Goal: Task Accomplishment & Management: Use online tool/utility

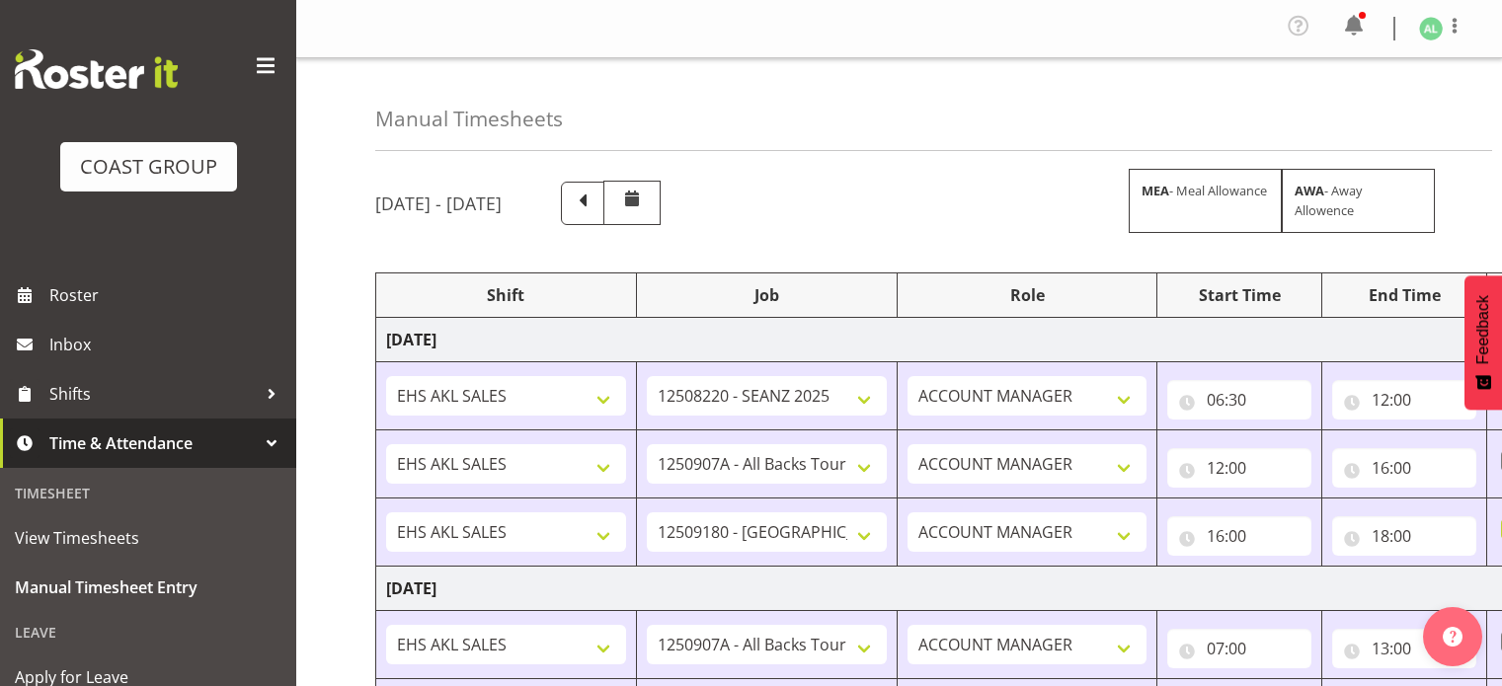
select select "10251"
select select "10496"
select select "9932"
select select "10496"
select select "9932"
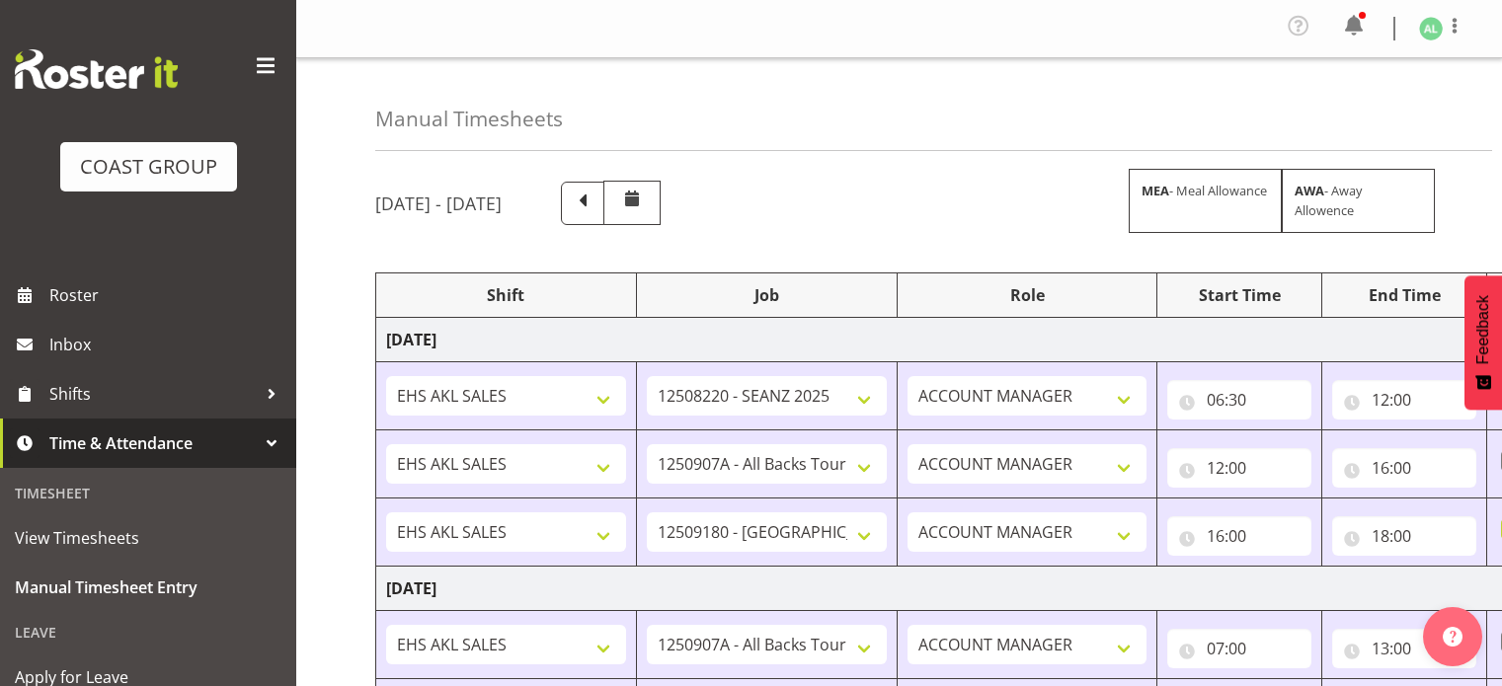
select select "10496"
select select "9932"
select select "10496"
select select "9932"
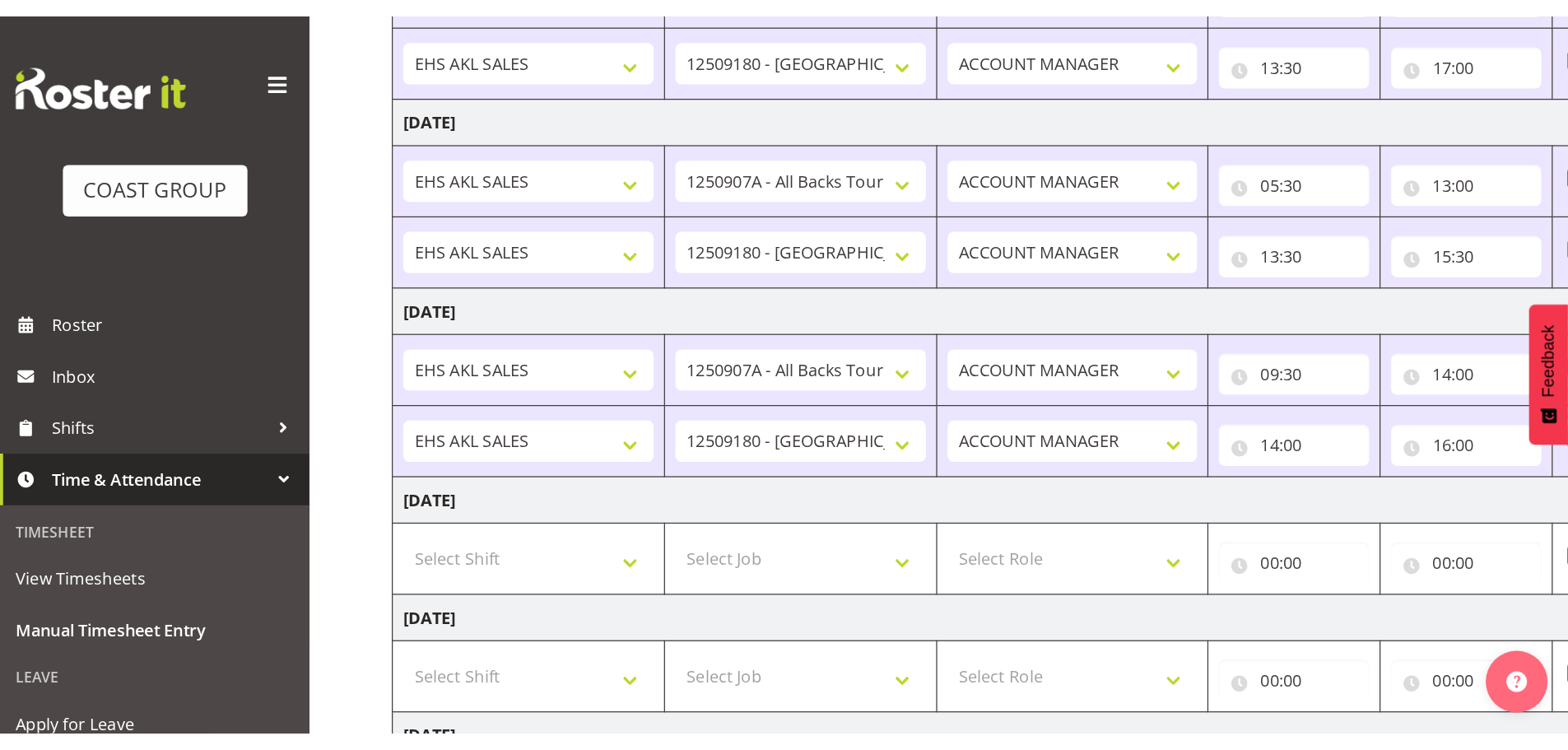
scroll to position [558, 0]
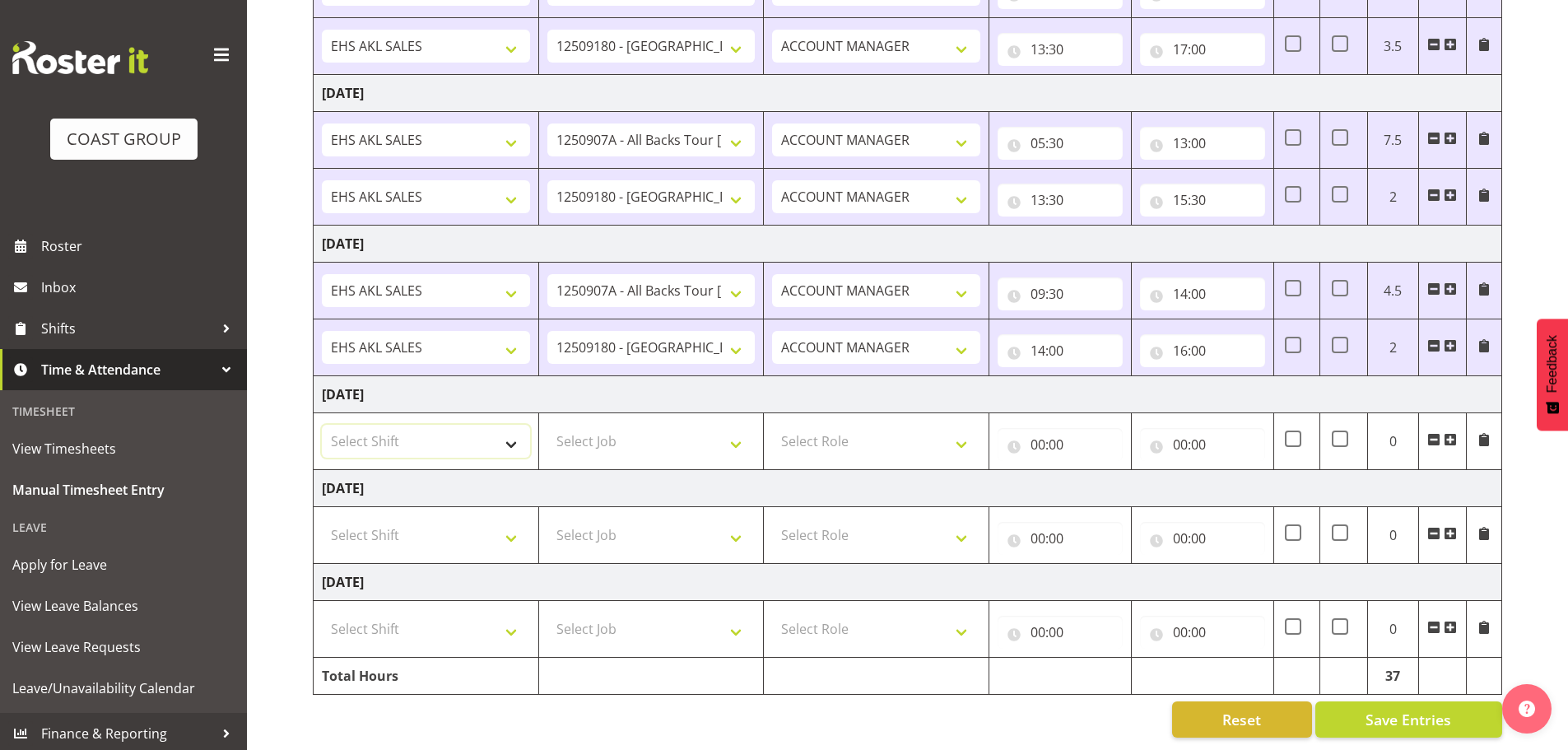
click at [398, 432] on select "Select Shift EHS AKL SALES" at bounding box center [426, 442] width 208 height 33
select select "1327"
click at [322, 425] on select "Select Shift EHS AKL SALES" at bounding box center [426, 442] width 208 height 33
click at [625, 435] on select "Select Job 1 Carlton Events 1 [PERSON_NAME][GEOGRAPHIC_DATA] 1 [PERSON_NAME][GE…" at bounding box center [652, 442] width 208 height 33
select select "10496"
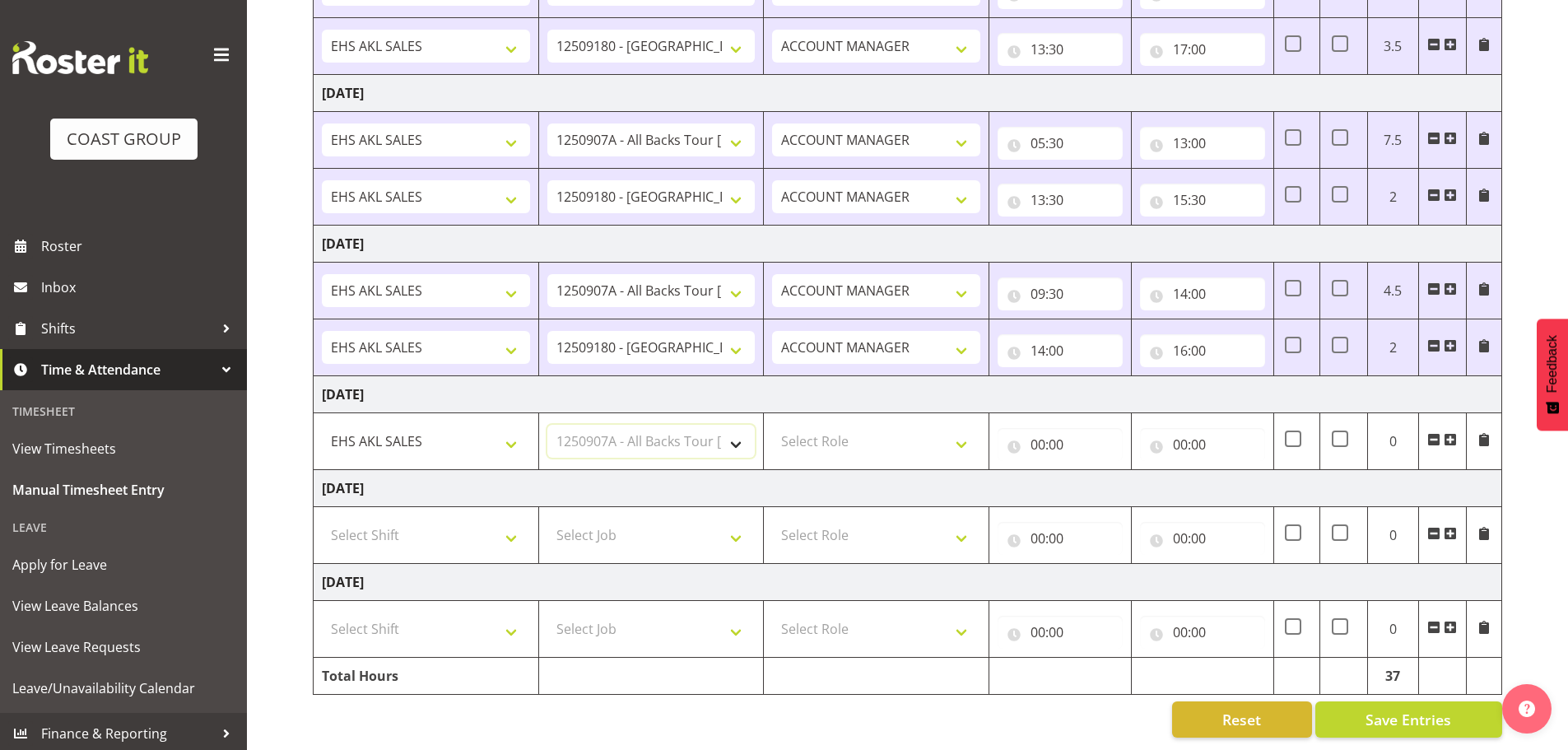
click at [547, 425] on select "Select Job 1 Carlton Events 1 [PERSON_NAME][GEOGRAPHIC_DATA] 1 [PERSON_NAME][GE…" at bounding box center [652, 442] width 208 height 33
click at [885, 425] on select "Select Role ACCOUNT MANAGER Account Manager" at bounding box center [876, 442] width 208 height 33
select select "197"
click at [772, 425] on select "Select Role ACCOUNT MANAGER Account Manager" at bounding box center [876, 442] width 208 height 33
click at [1046, 439] on input "00:00" at bounding box center [1060, 445] width 125 height 33
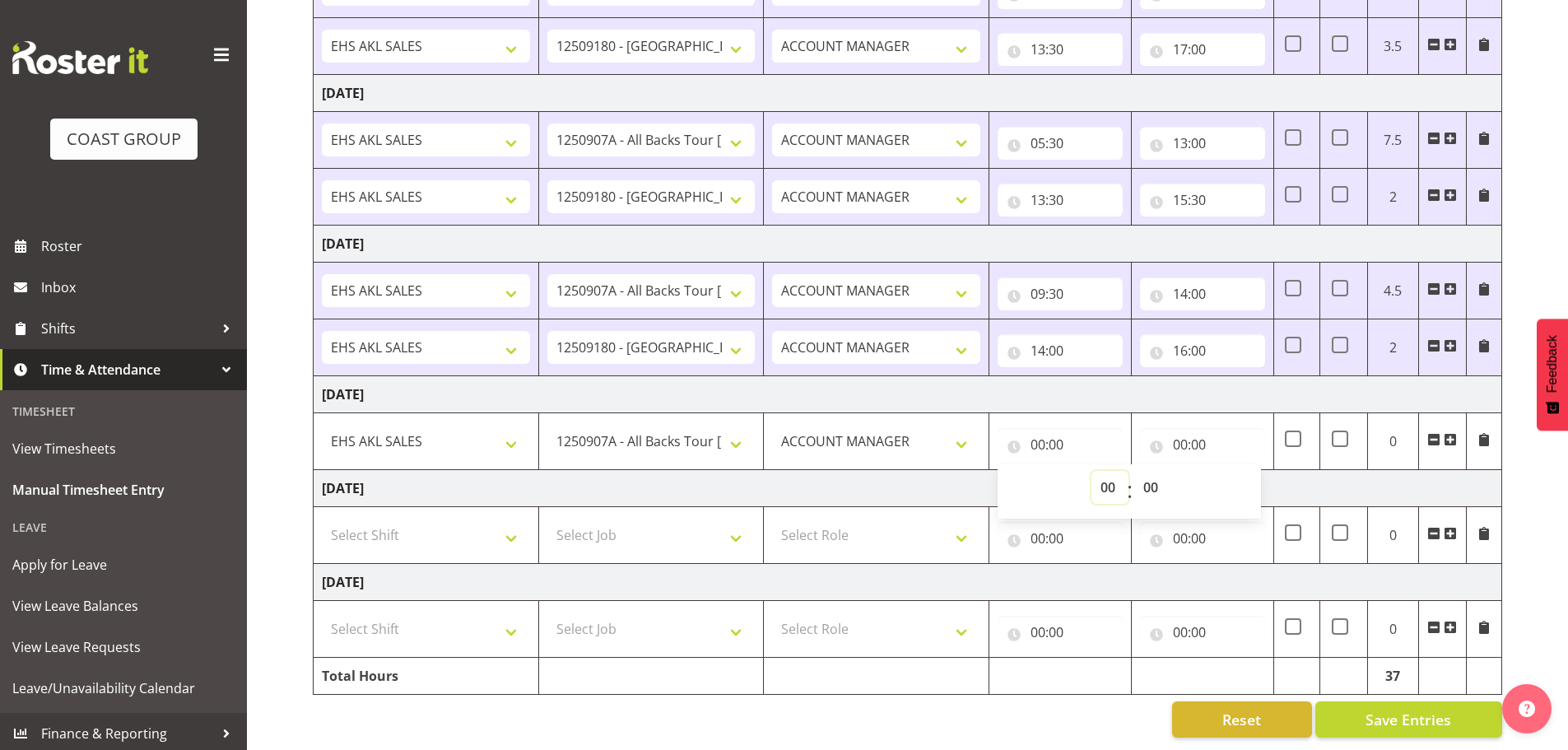
click at [1106, 479] on select "00 01 02 03 04 05 06 07 08 09 10 11 12 13 14 15 16 17 18 19 20 21 22 23" at bounding box center [1110, 488] width 37 height 33
select select "10"
click at [1091, 471] on select "00 01 02 03 04 05 06 07 08 09 10 11 12 13 14 15 16 17 18 19 20 21 22 23" at bounding box center [1110, 488] width 37 height 33
type input "10:00"
click at [1251, 470] on td "[DATE]" at bounding box center [907, 488] width 1188 height 37
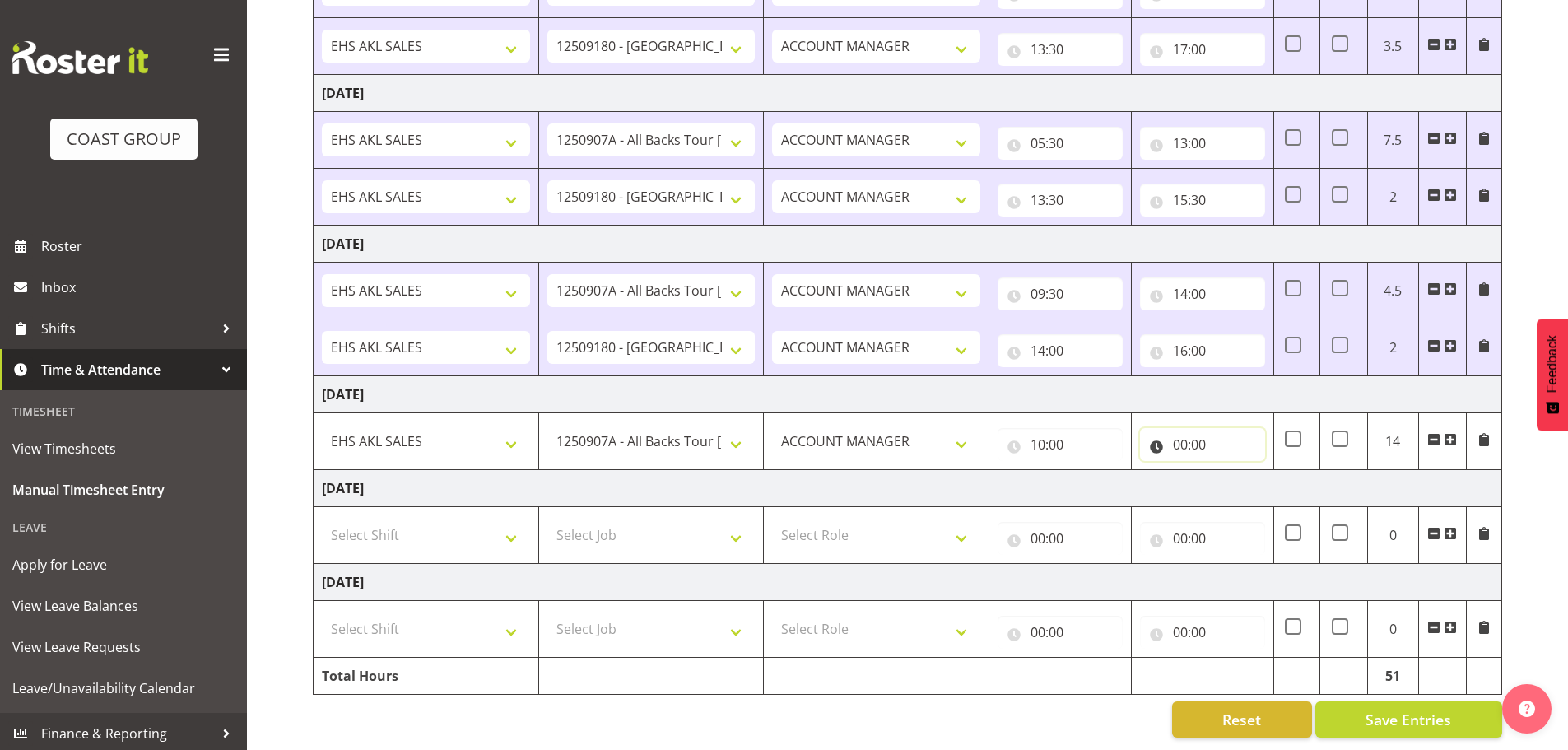
click at [1181, 431] on input "00:00" at bounding box center [1202, 445] width 125 height 33
click at [1251, 472] on select "00 01 02 03 04 05 06 07 08 09 10 11 12 13 14 15 16 17 18 19 20 21 22 23" at bounding box center [1252, 488] width 37 height 33
select select "12"
click at [1234, 471] on select "00 01 02 03 04 05 06 07 08 09 10 11 12 13 14 15 16 17 18 19 20 21 22 23" at bounding box center [1252, 488] width 37 height 33
type input "12:00"
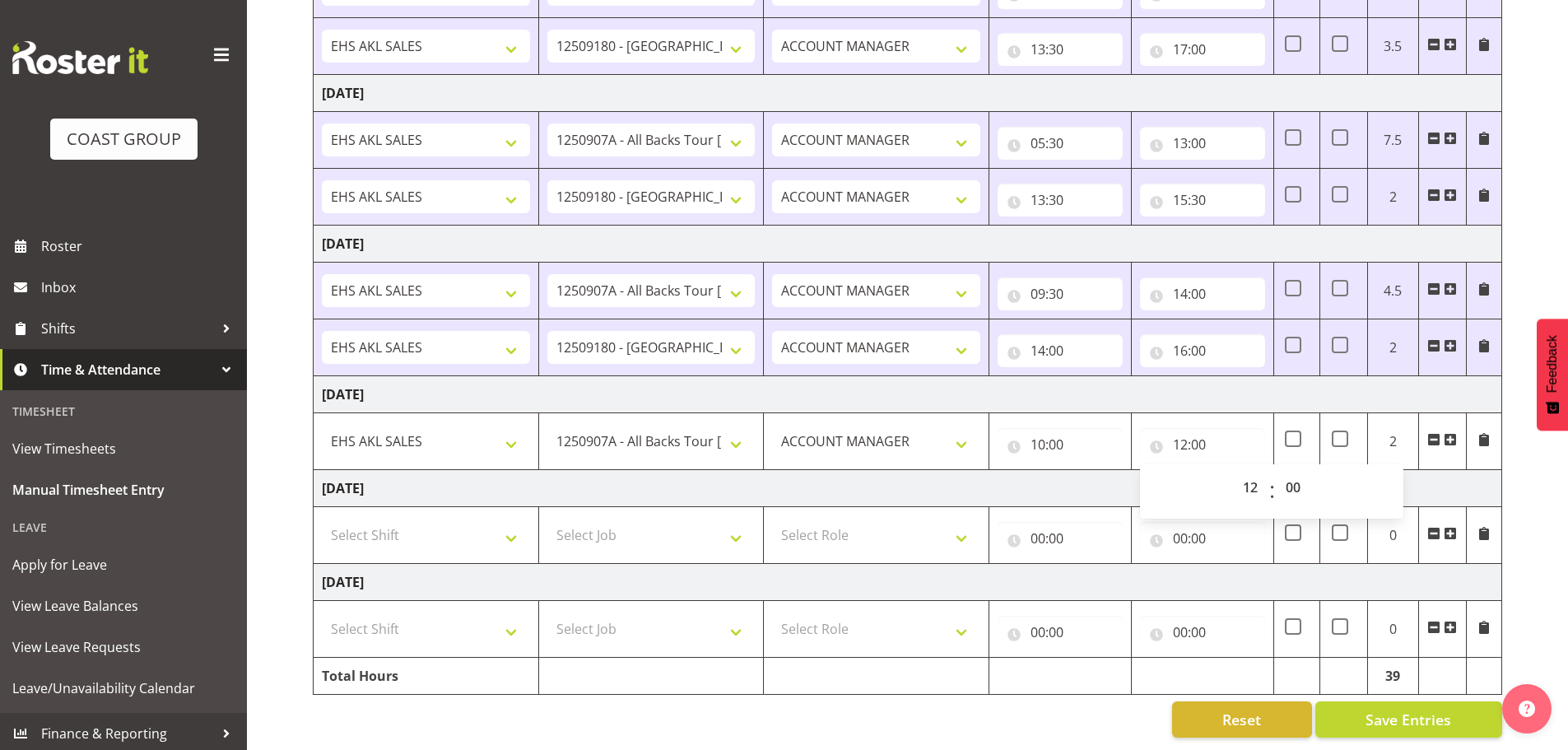
click at [991, 481] on td "[DATE]" at bounding box center [907, 488] width 1188 height 37
click at [1251, 571] on span "Save Entries" at bounding box center [1408, 719] width 86 height 22
